Goal: Transaction & Acquisition: Purchase product/service

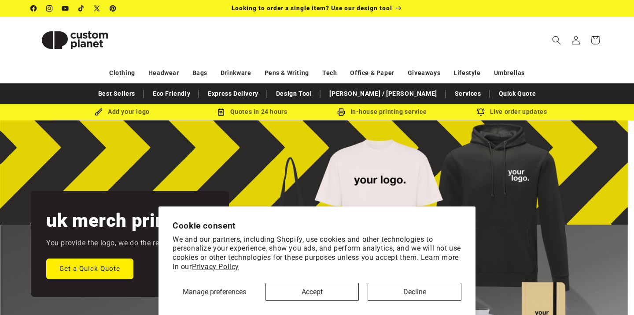
click at [322, 288] on button "Accept" at bounding box center [313, 291] width 94 height 18
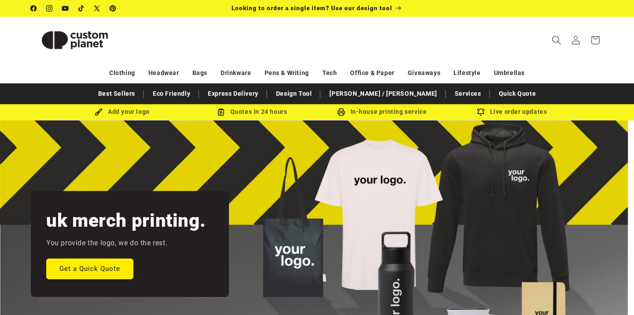
click at [556, 41] on icon "Search" at bounding box center [556, 39] width 9 height 9
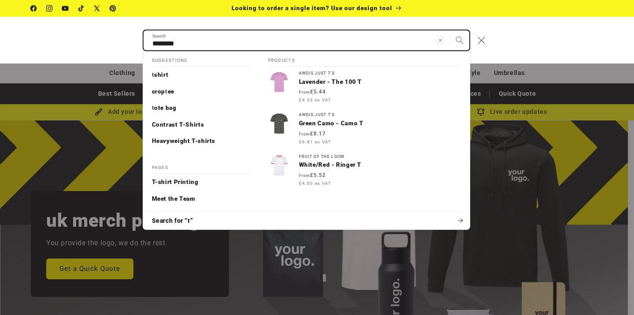
type input "********"
click at [460, 40] on button "Search" at bounding box center [459, 39] width 19 height 19
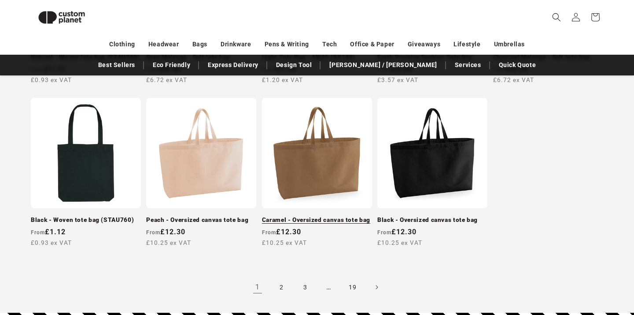
scroll to position [814, 0]
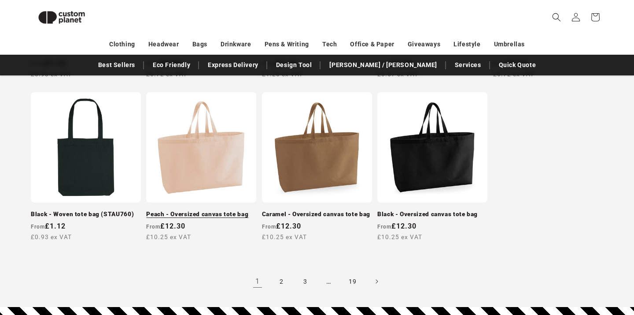
click at [222, 214] on link "Peach - Oversized canvas tote bag" at bounding box center [201, 214] width 110 height 8
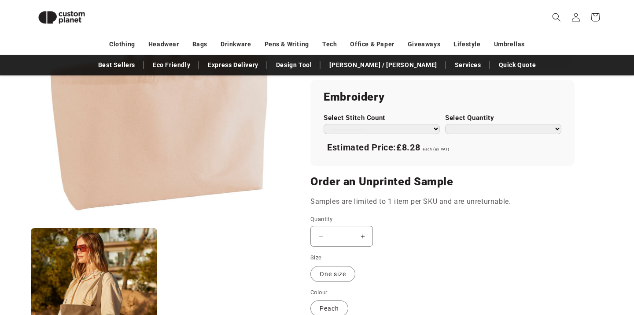
scroll to position [598, 0]
click at [352, 231] on input "*" at bounding box center [342, 236] width 22 height 21
drag, startPoint x: 352, startPoint y: 231, endPoint x: 339, endPoint y: 232, distance: 13.2
click at [339, 232] on input "*" at bounding box center [342, 236] width 22 height 21
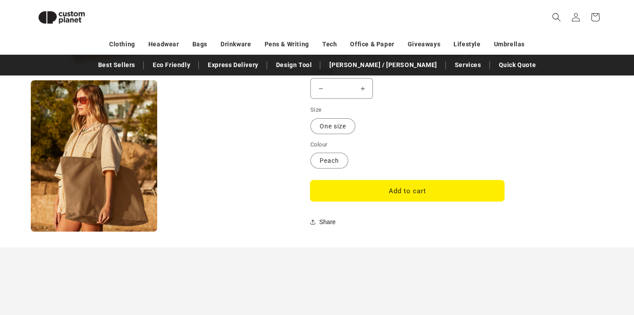
scroll to position [746, 0]
click at [341, 156] on label "Peach Variant sold out or unavailable" at bounding box center [330, 160] width 38 height 16
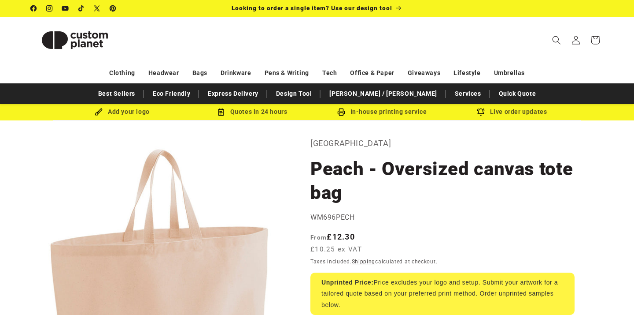
scroll to position [0, 0]
click at [562, 38] on span "Search" at bounding box center [556, 39] width 19 height 19
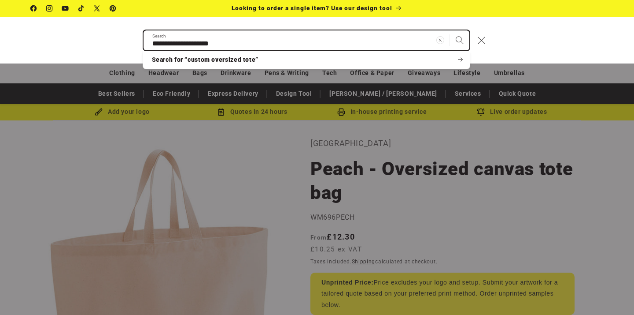
type input "**********"
click at [460, 40] on button "Search" at bounding box center [459, 39] width 19 height 19
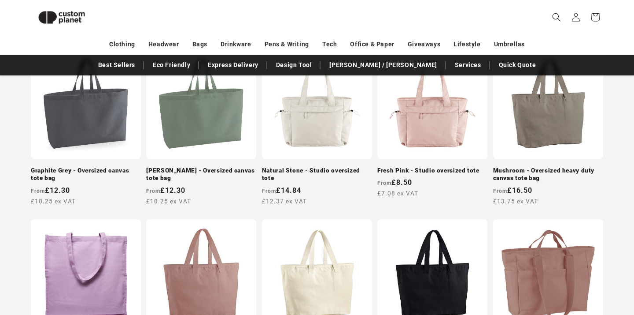
scroll to position [460, 0]
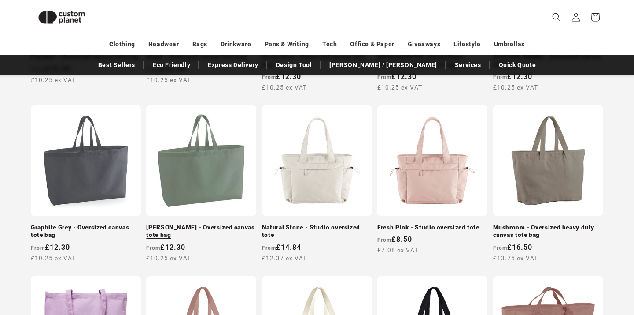
click at [208, 225] on link "[PERSON_NAME] - Oversized canvas tote bag" at bounding box center [201, 230] width 110 height 15
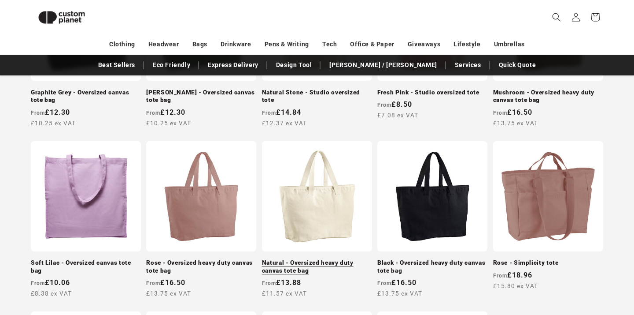
scroll to position [596, 0]
click at [306, 263] on link "Natural - Oversized heavy duty canvas tote bag" at bounding box center [317, 265] width 110 height 15
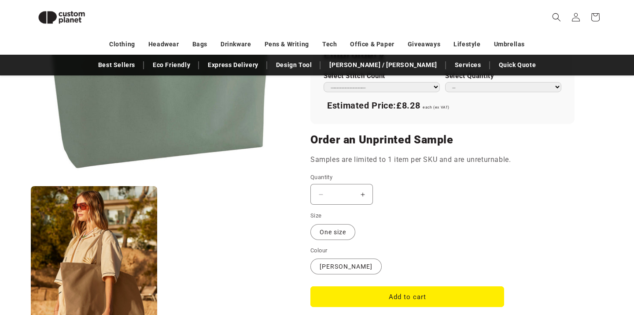
scroll to position [646, 0]
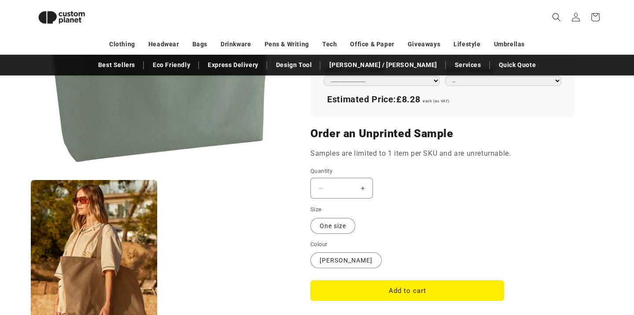
click at [347, 182] on input "*" at bounding box center [342, 188] width 22 height 21
drag, startPoint x: 347, startPoint y: 182, endPoint x: 336, endPoint y: 183, distance: 10.6
click at [336, 183] on input "*" at bounding box center [342, 188] width 22 height 21
click at [408, 284] on button "Add to cart" at bounding box center [408, 290] width 194 height 21
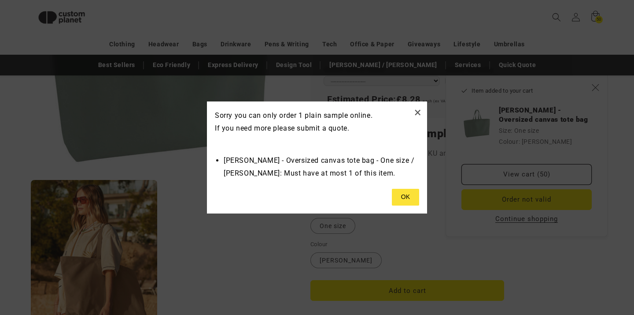
type input "*"
click at [415, 116] on button "×" at bounding box center [417, 112] width 7 height 15
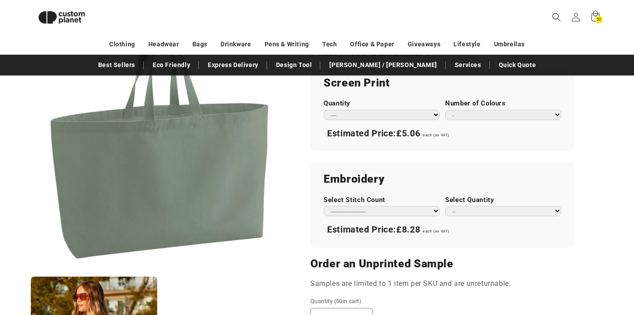
scroll to position [509, 0]
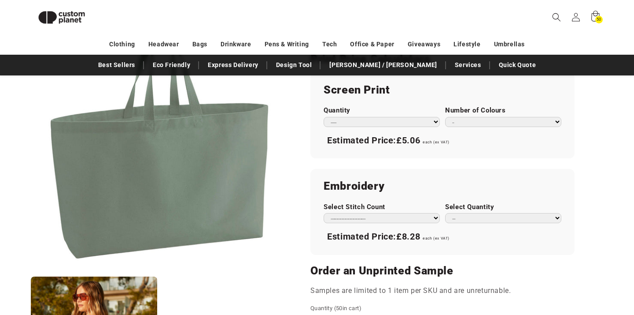
click at [463, 256] on section "Westford Mill [PERSON_NAME] - Oversized canvas tote bag [PERSON_NAME] - Oversiz…" at bounding box center [443, 45] width 264 height 847
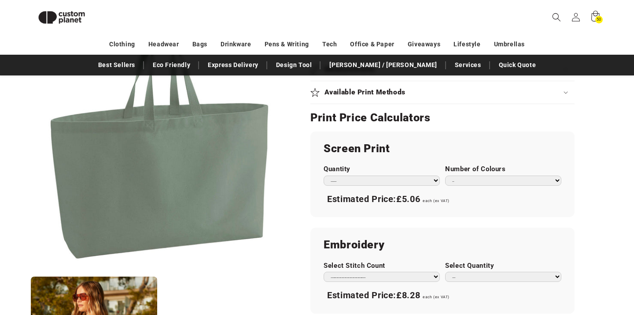
scroll to position [444, 0]
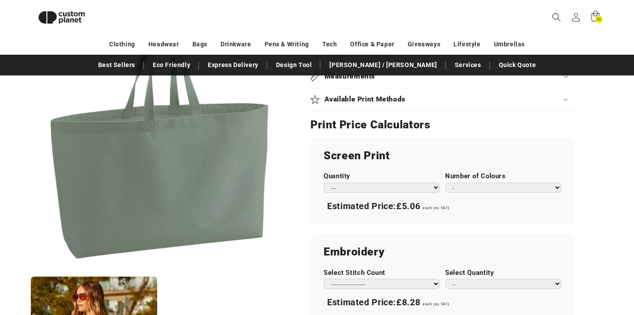
select select "**"
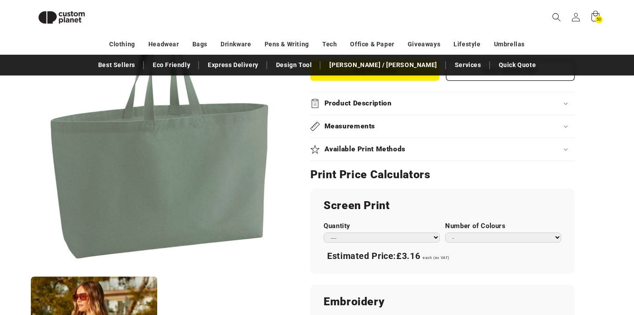
scroll to position [394, 0]
click at [597, 12] on icon at bounding box center [595, 17] width 21 height 21
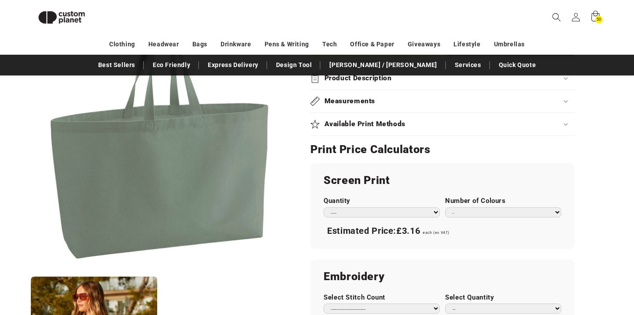
scroll to position [417, 0]
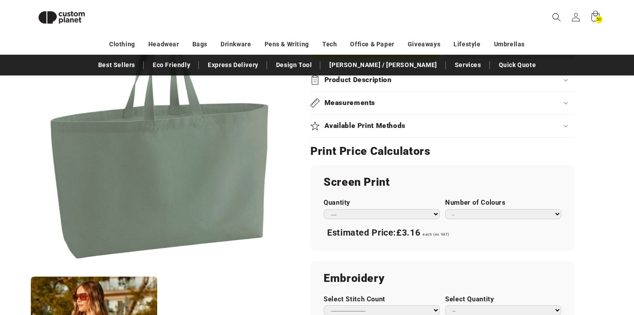
select select "*"
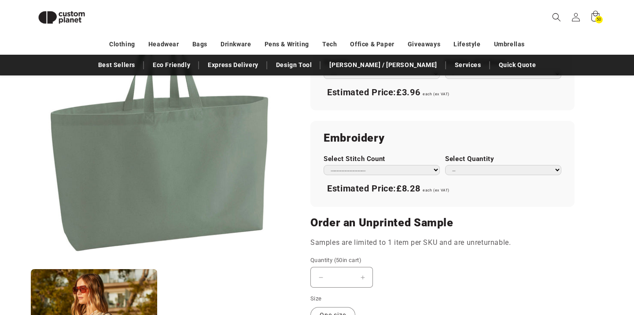
scroll to position [535, 0]
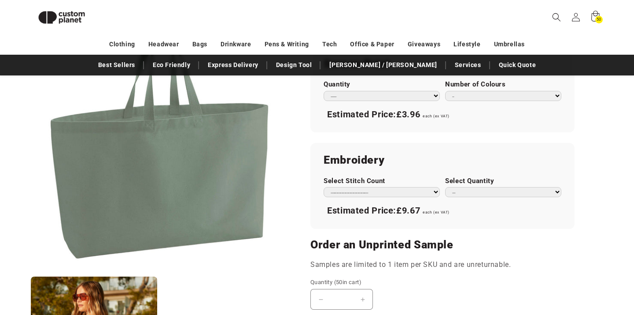
select select "*"
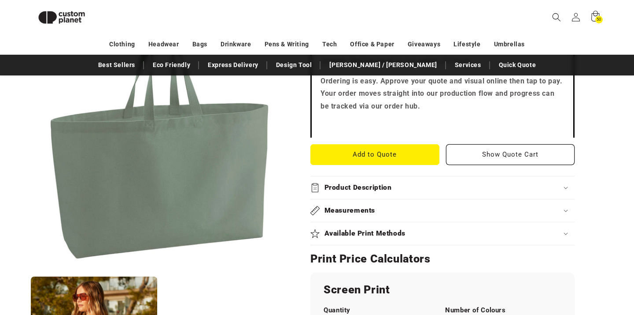
scroll to position [319, 0]
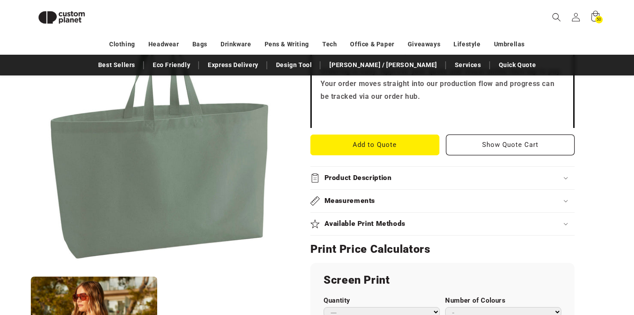
click at [419, 224] on div "Available Print Methods" at bounding box center [443, 223] width 264 height 9
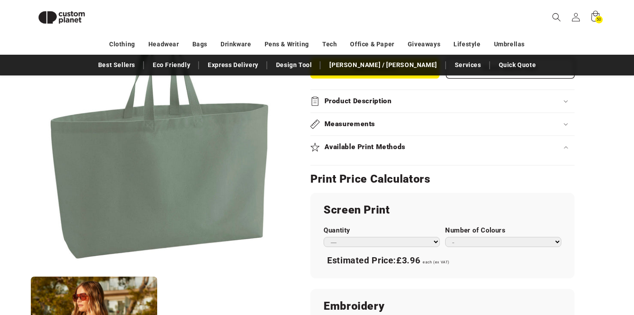
scroll to position [396, 0]
click at [389, 143] on h2 "Available Print Methods" at bounding box center [366, 147] width 82 height 9
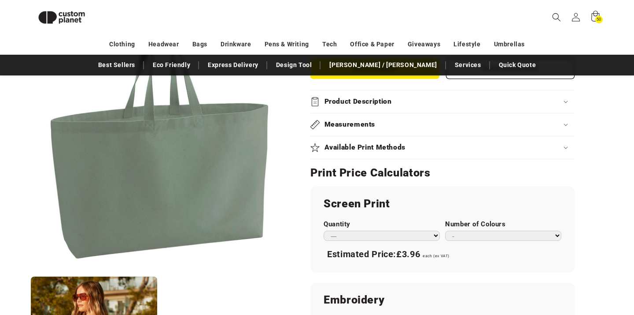
click at [389, 143] on h2 "Available Print Methods" at bounding box center [366, 147] width 82 height 9
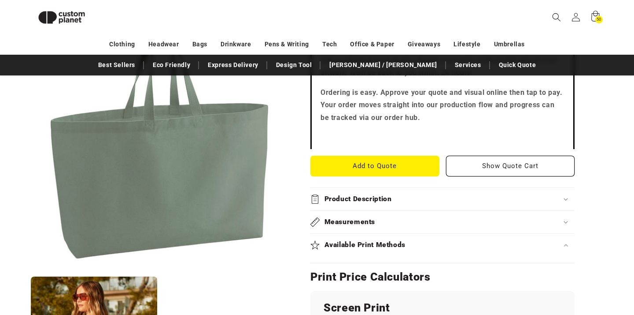
scroll to position [299, 0]
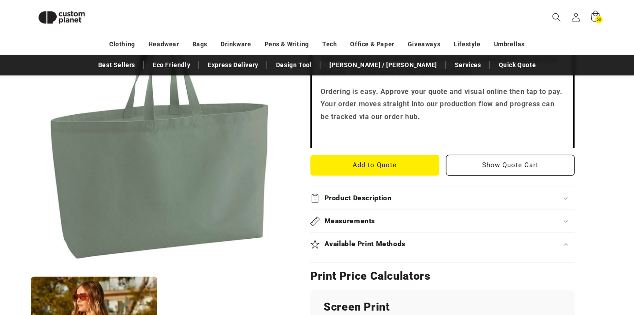
click at [364, 201] on summary "Product Description" at bounding box center [443, 198] width 264 height 22
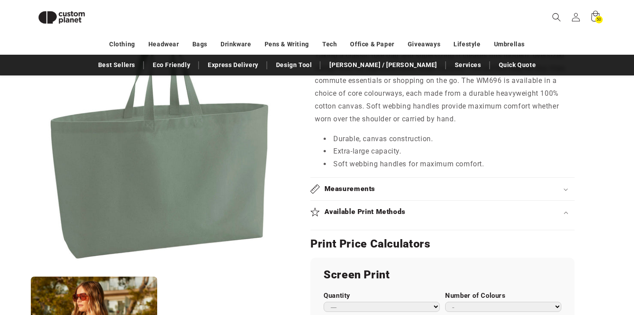
scroll to position [460, 0]
click at [378, 208] on h2 "Available Print Methods" at bounding box center [366, 210] width 82 height 9
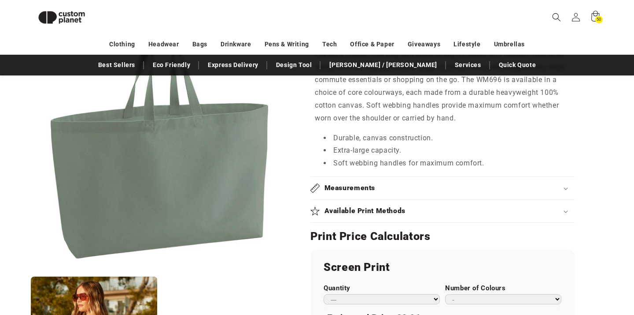
click at [378, 208] on h2 "Available Print Methods" at bounding box center [366, 210] width 82 height 9
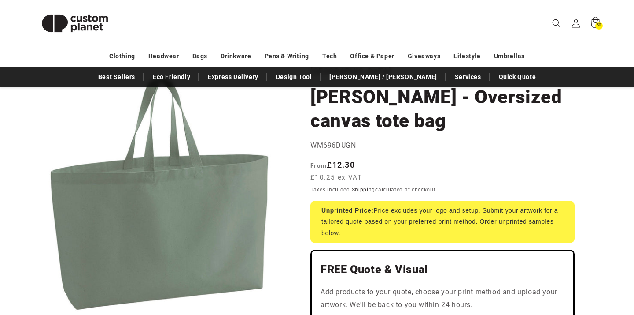
scroll to position [71, 0]
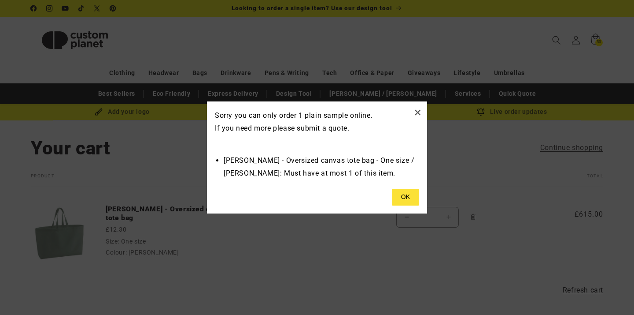
click at [412, 198] on button at bounding box center [405, 197] width 27 height 17
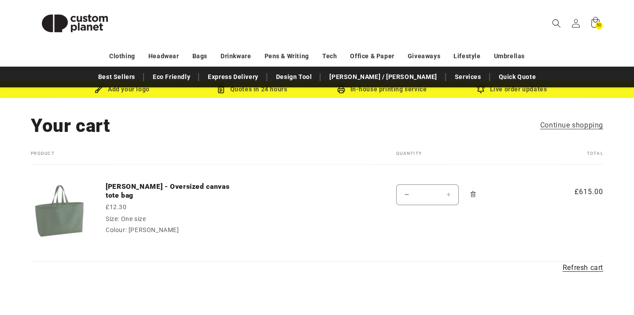
scroll to position [22, 0]
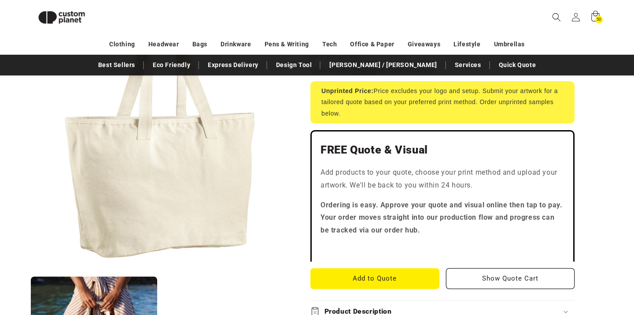
scroll to position [185, 0]
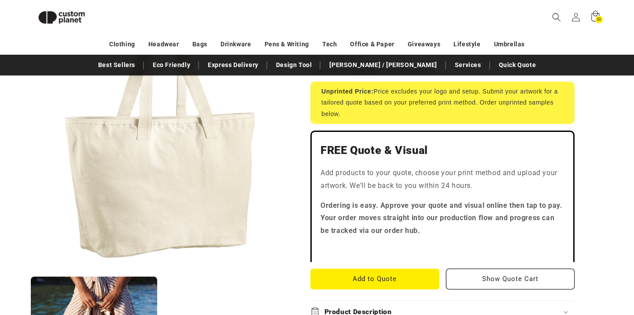
click at [31, 271] on button "Open media 1 in modal" at bounding box center [31, 271] width 0 height 0
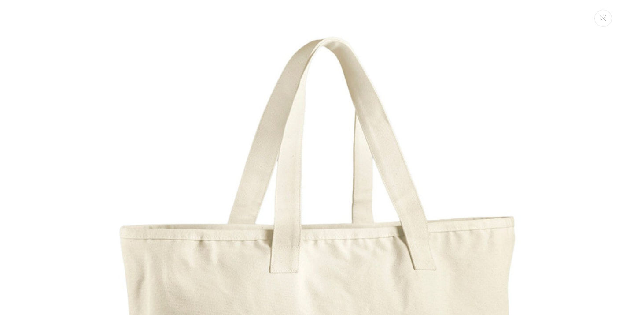
scroll to position [0, 0]
click at [603, 26] on button "Close" at bounding box center [604, 18] width 18 height 17
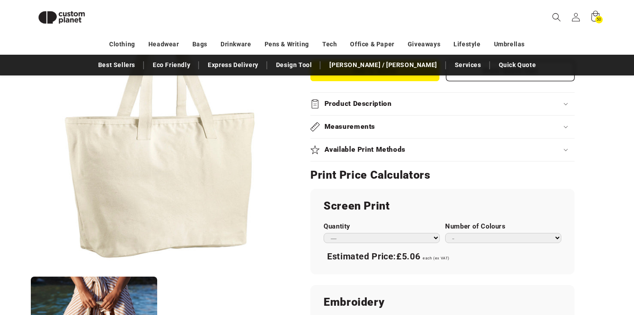
scroll to position [394, 0]
click at [482, 99] on div "Product Description" at bounding box center [443, 103] width 264 height 9
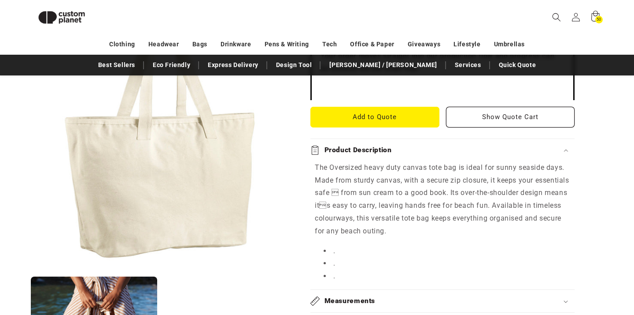
scroll to position [346, 0]
